Goal: Task Accomplishment & Management: Manage account settings

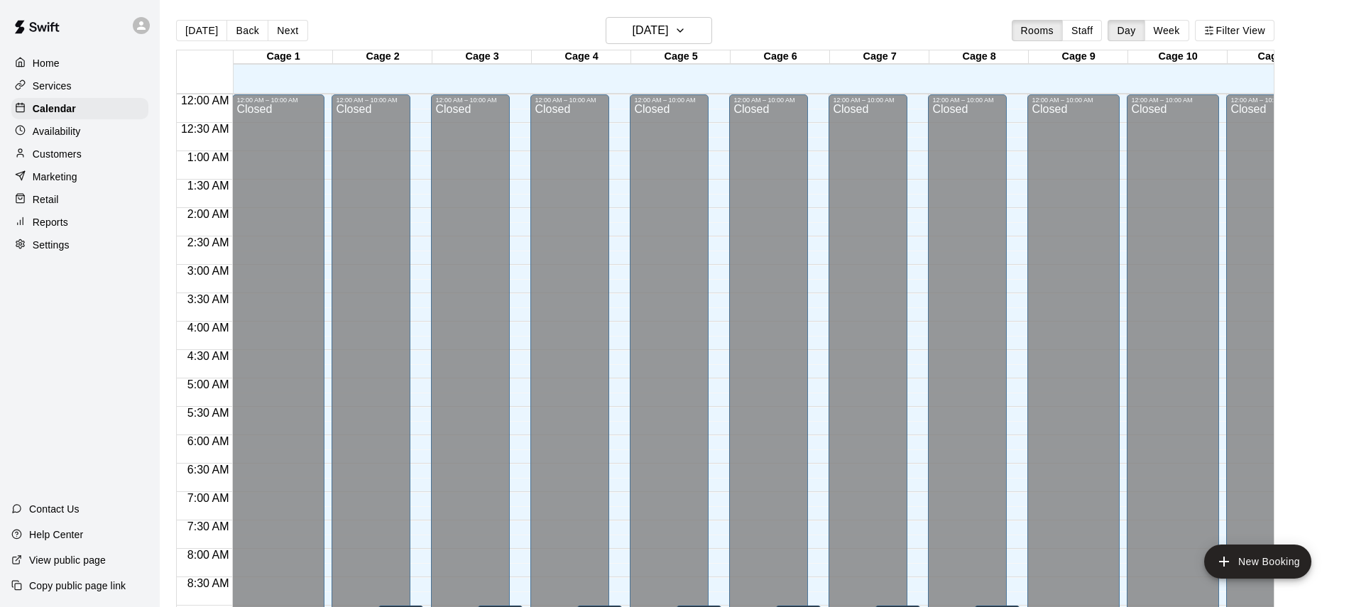
scroll to position [792, 0]
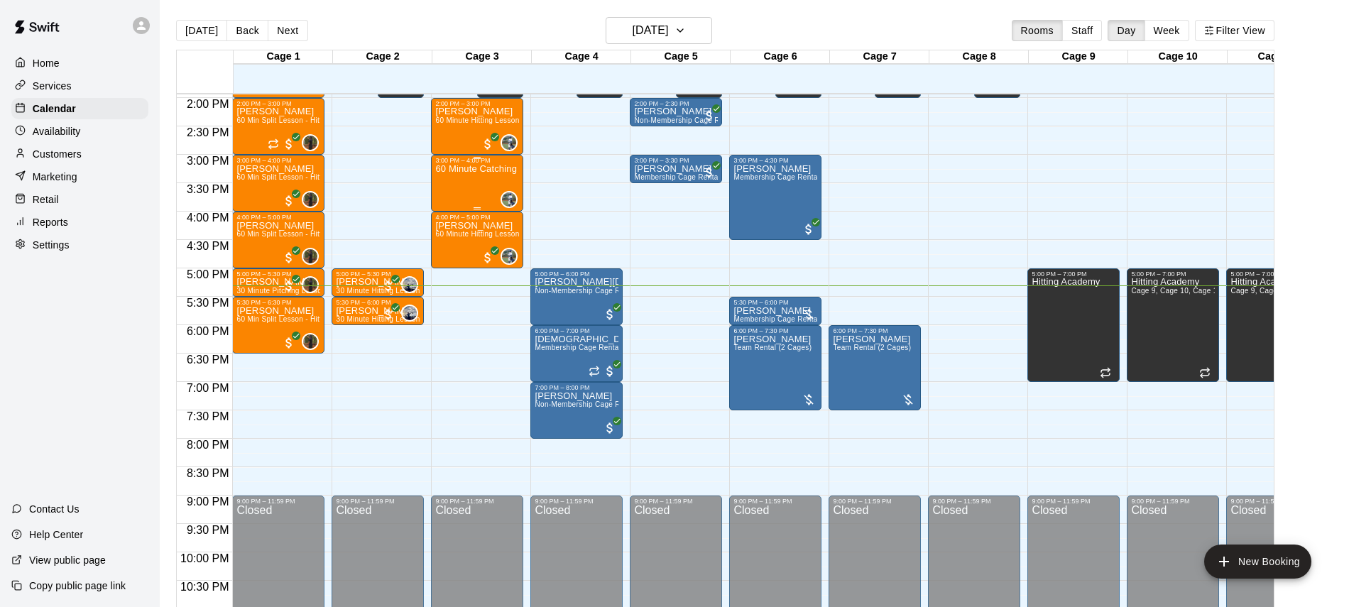
click at [469, 186] on div "60 Minute Catching Lesson" at bounding box center [477, 467] width 84 height 607
click at [454, 241] on icon "delete" at bounding box center [450, 246] width 10 height 13
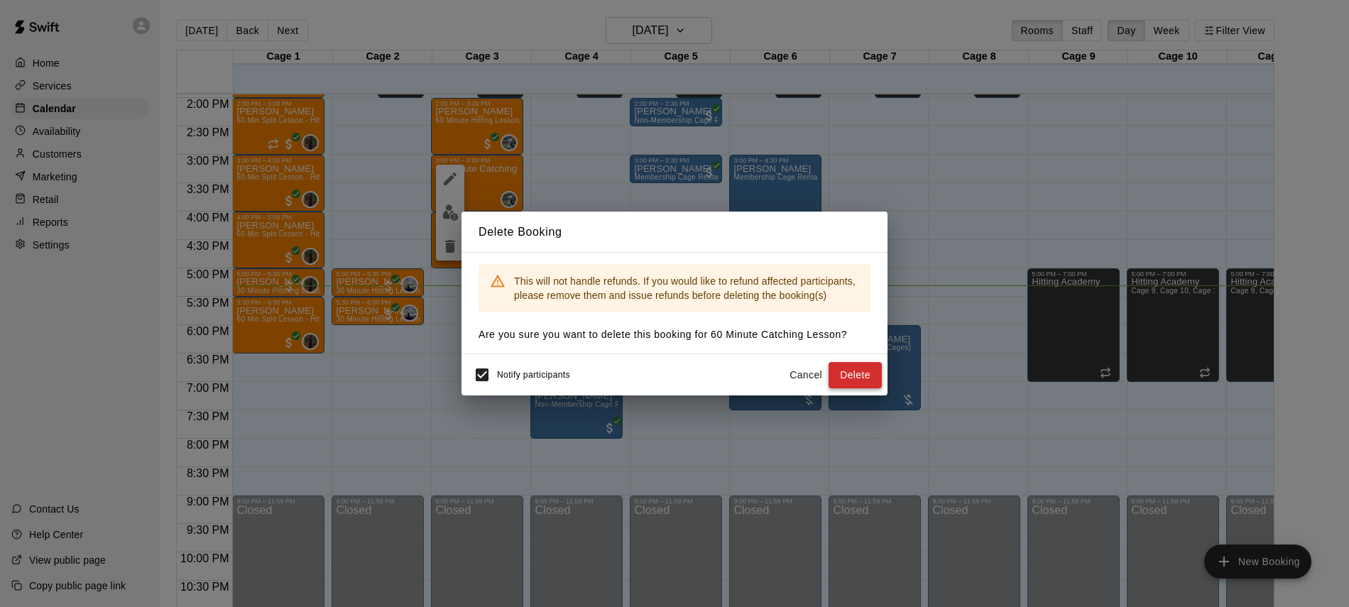
click at [863, 377] on button "Delete" at bounding box center [855, 375] width 53 height 26
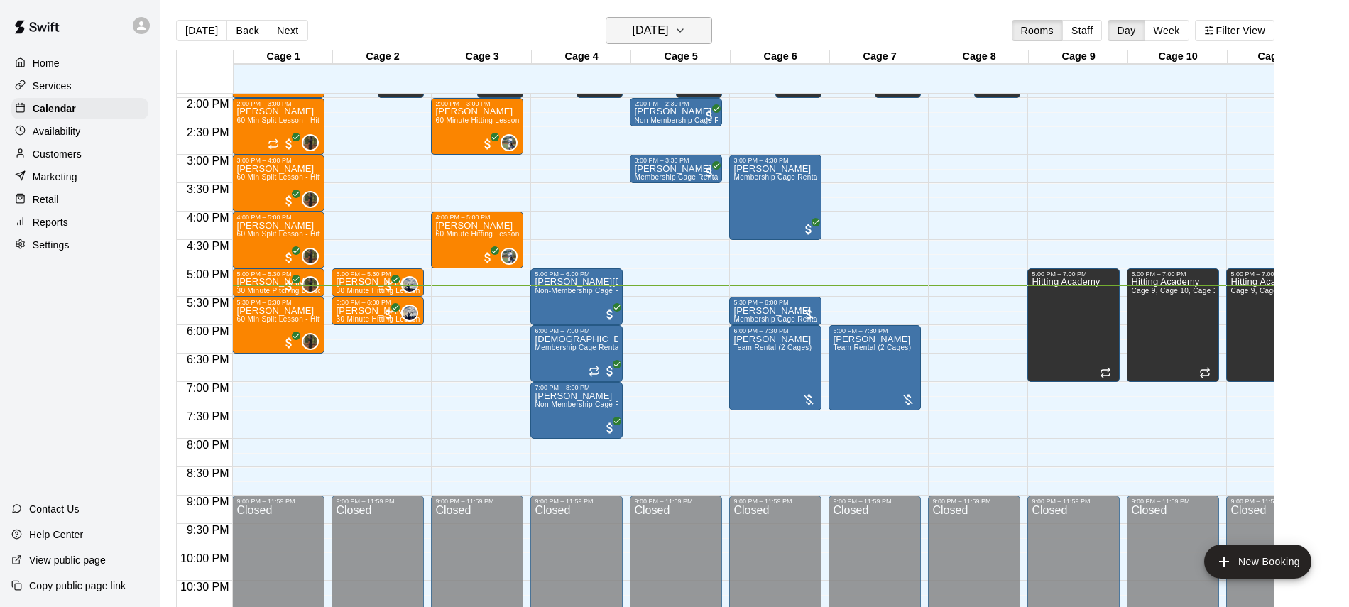
click at [683, 30] on icon "button" at bounding box center [681, 30] width 6 height 3
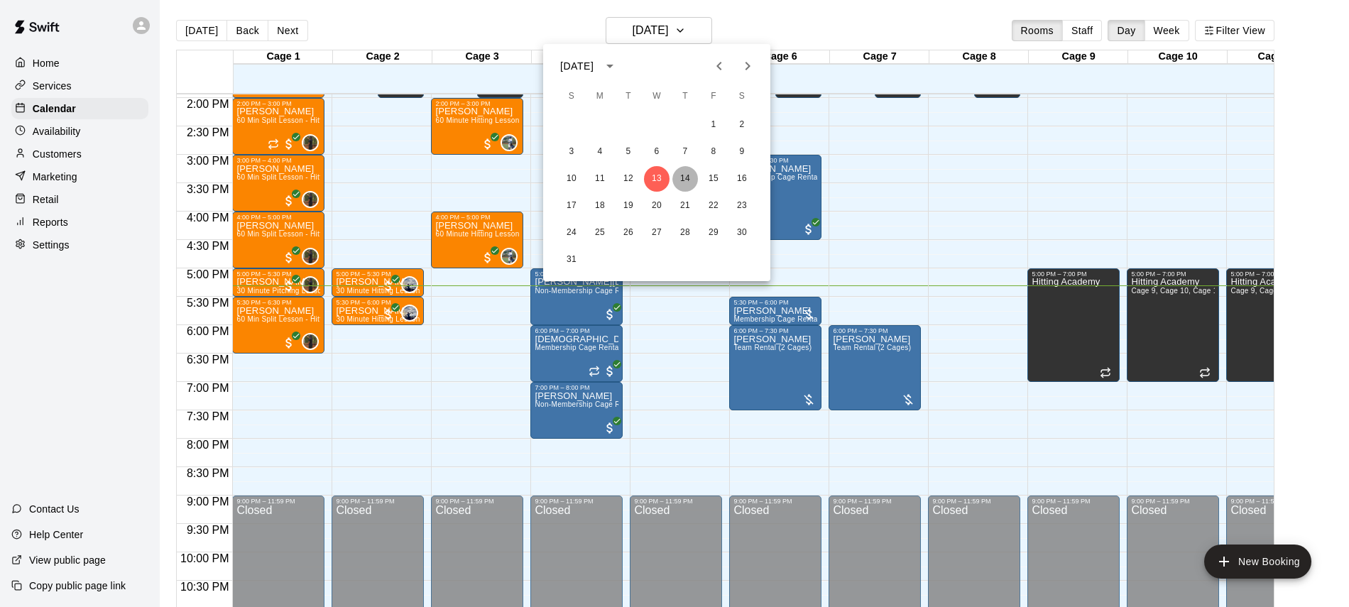
click at [695, 179] on button "14" at bounding box center [686, 179] width 26 height 26
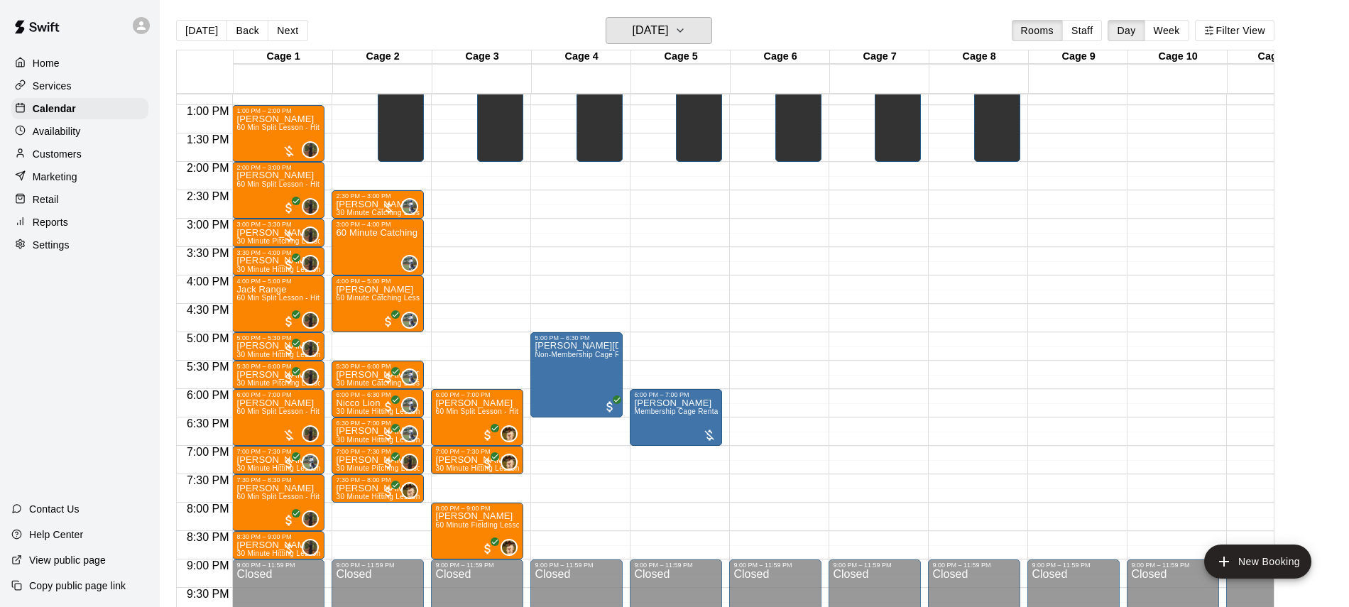
scroll to position [727, 0]
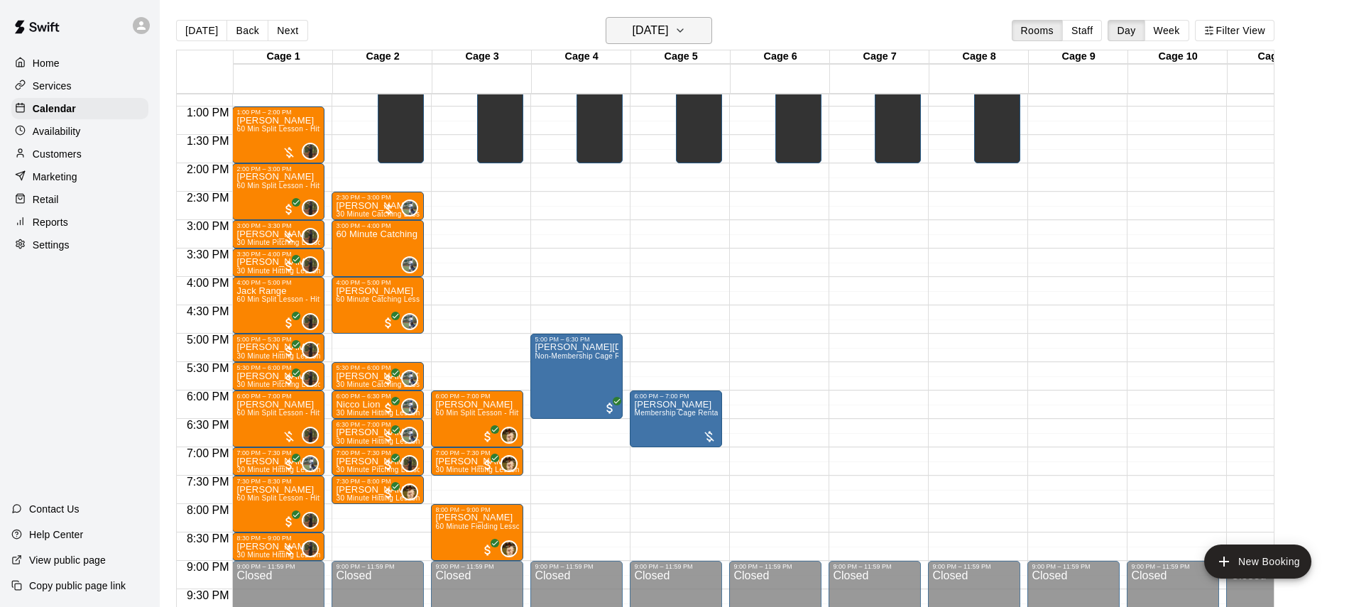
click at [668, 36] on h6 "Thursday Aug 14" at bounding box center [650, 31] width 36 height 20
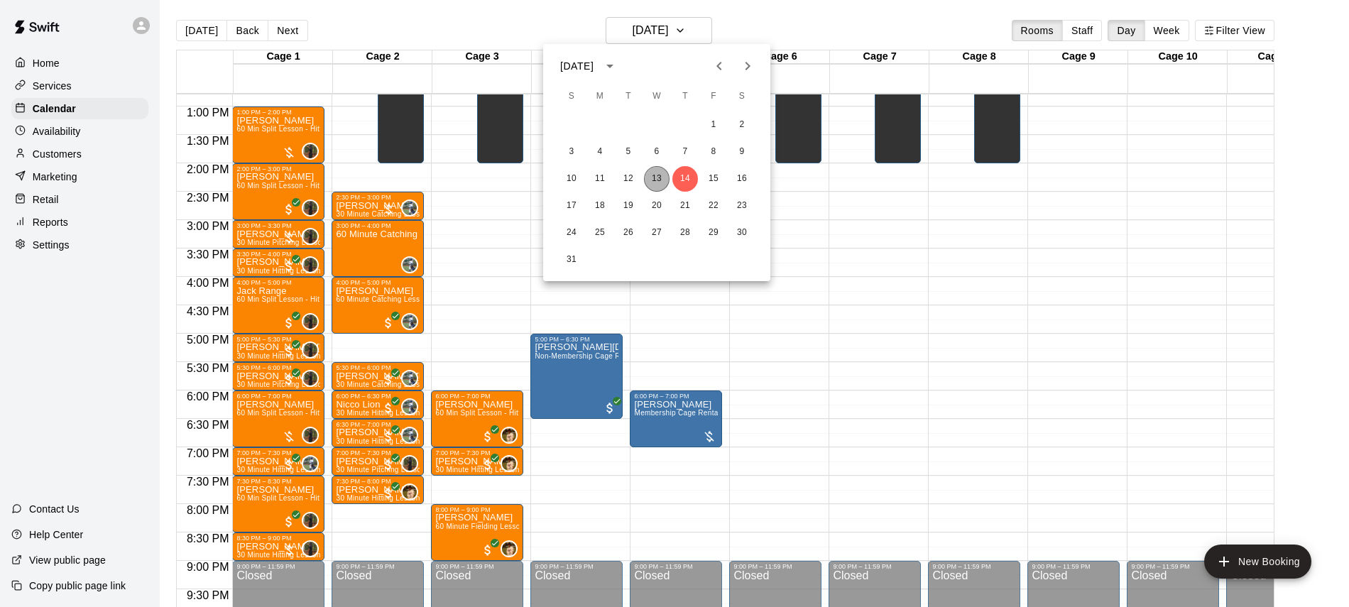
click at [665, 185] on button "13" at bounding box center [657, 179] width 26 height 26
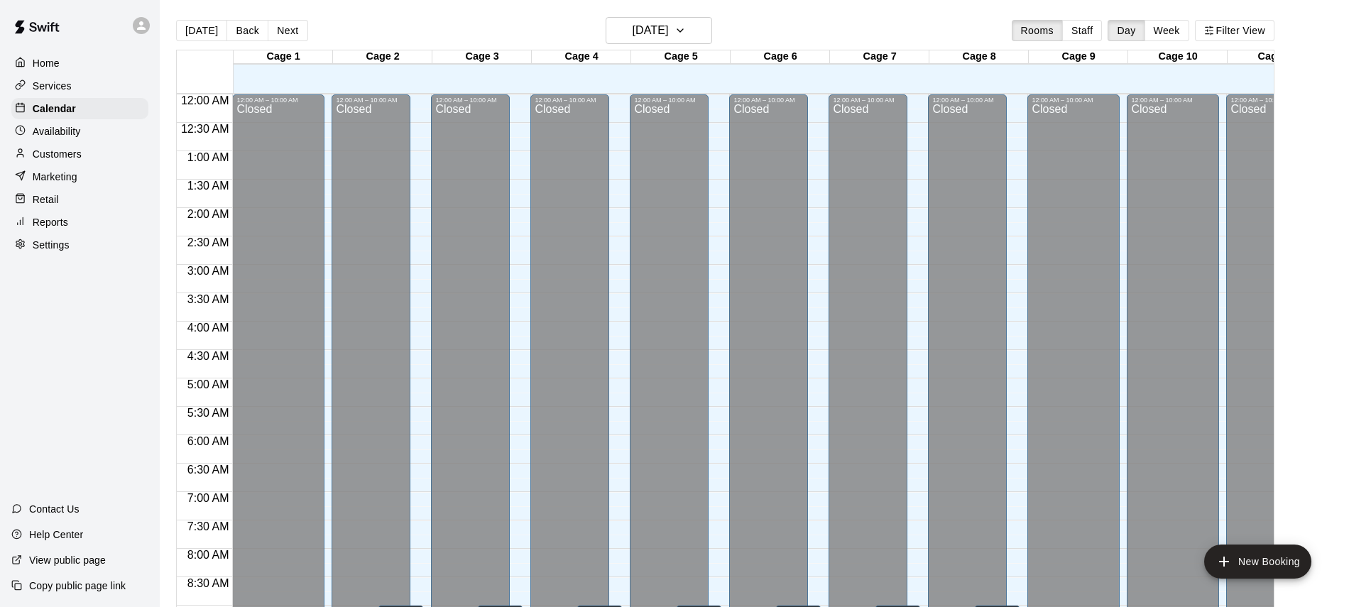
scroll to position [792, 0]
